Goal: Transaction & Acquisition: Purchase product/service

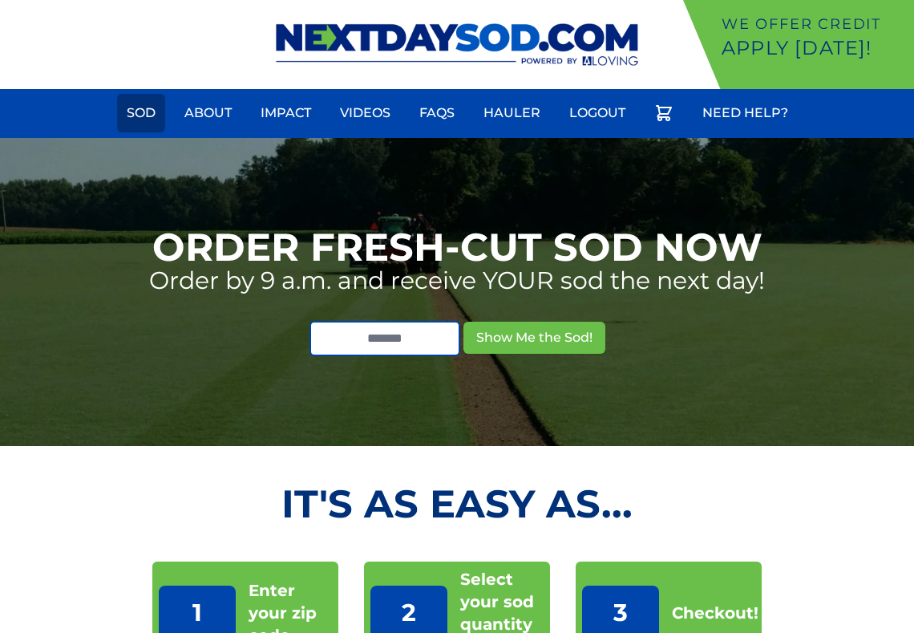
click at [148, 118] on link "Sod" at bounding box center [141, 113] width 48 height 39
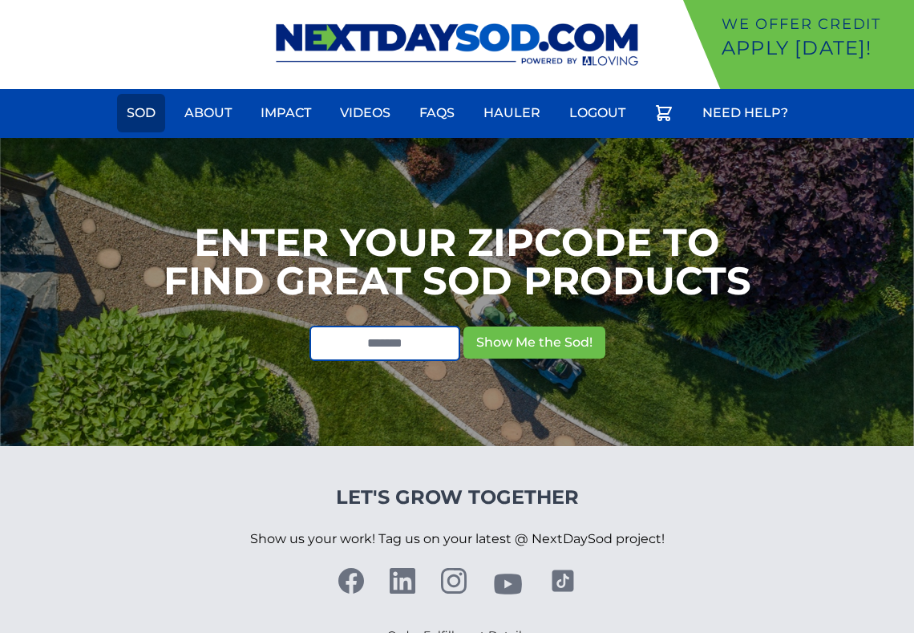
click at [144, 115] on link "Sod" at bounding box center [141, 113] width 48 height 39
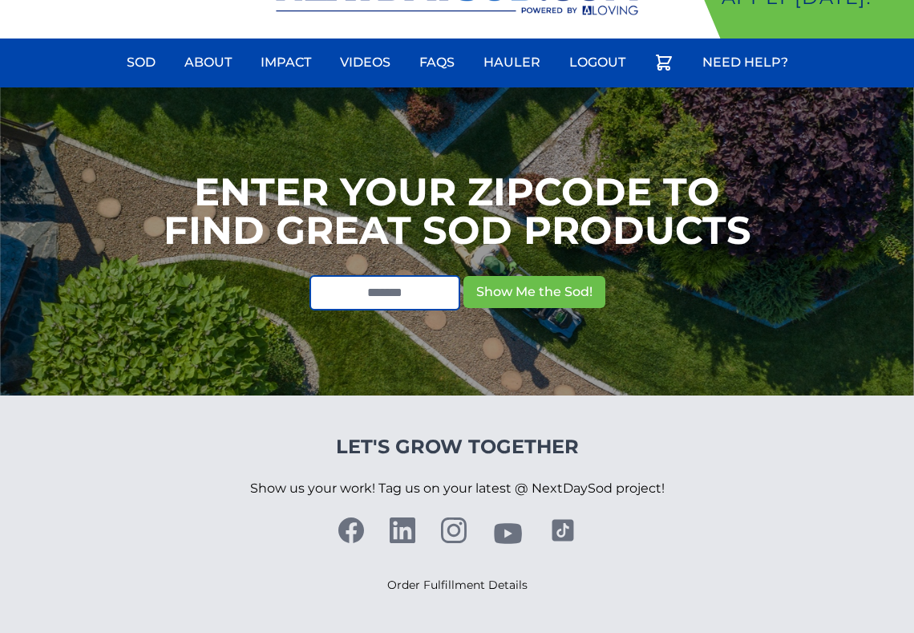
scroll to position [51, 0]
click at [401, 292] on input "text" at bounding box center [385, 292] width 151 height 35
type input "*"
click at [401, 292] on input "text" at bounding box center [385, 292] width 151 height 35
drag, startPoint x: 575, startPoint y: 155, endPoint x: 83, endPoint y: 200, distance: 493.7
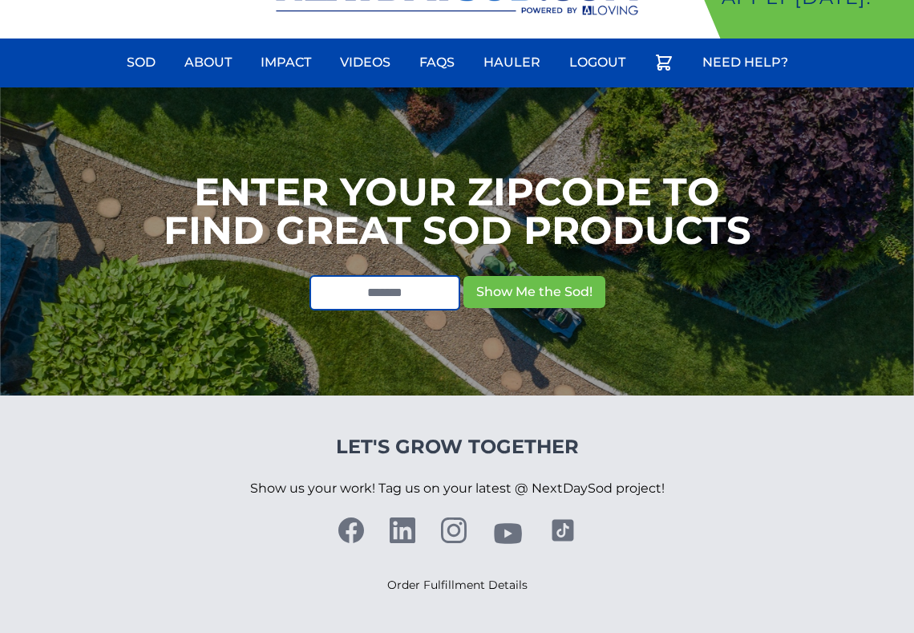
click at [83, 200] on div "Enter your Zipcode to Find Great Sod Products Show Me the Sod!" at bounding box center [457, 241] width 914 height 308
